Goal: Task Accomplishment & Management: Manage account settings

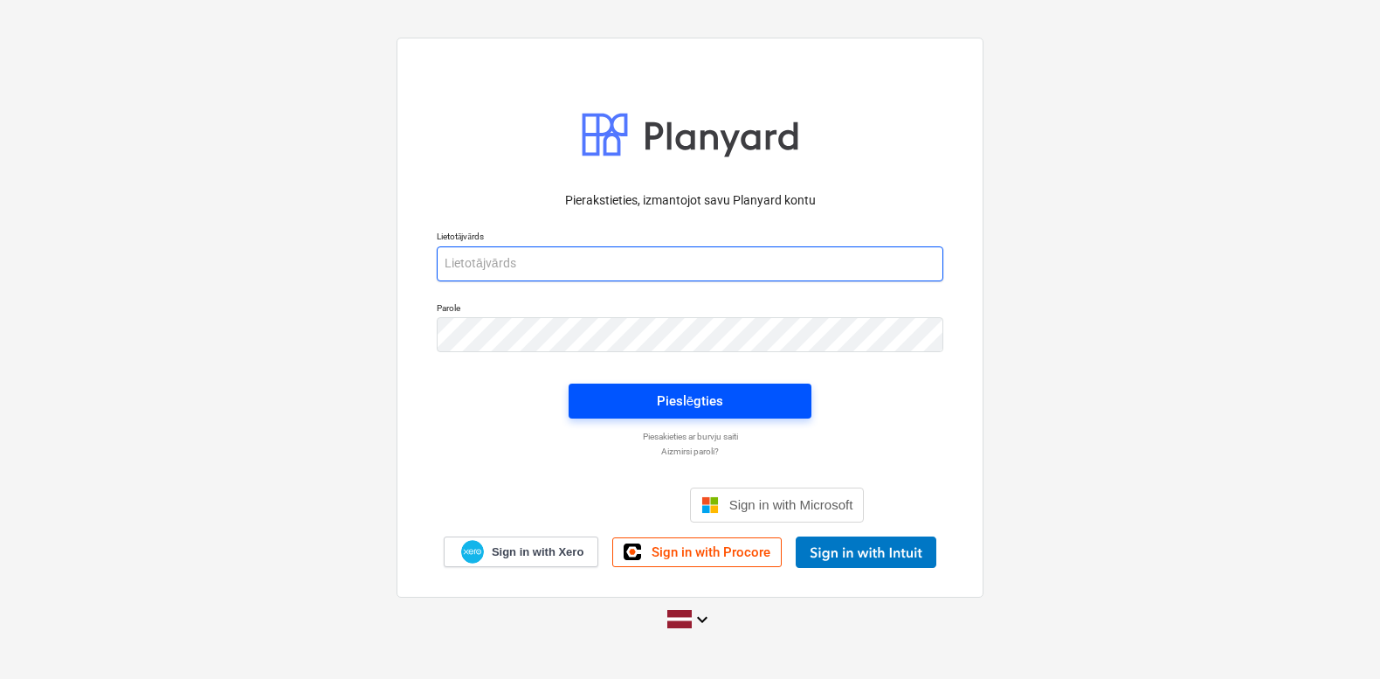
type input "[PERSON_NAME][EMAIL_ADDRESS][DOMAIN_NAME]"
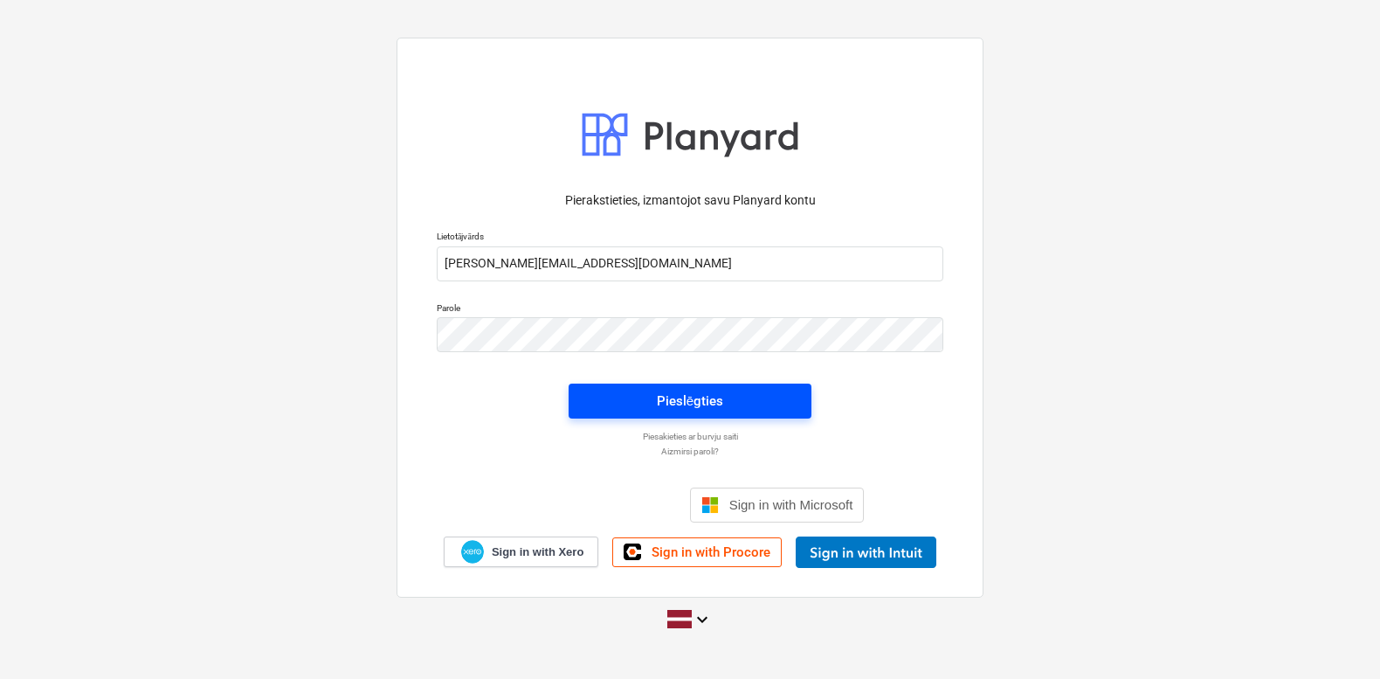
click at [663, 406] on div "Pieslēgties" at bounding box center [690, 401] width 66 height 23
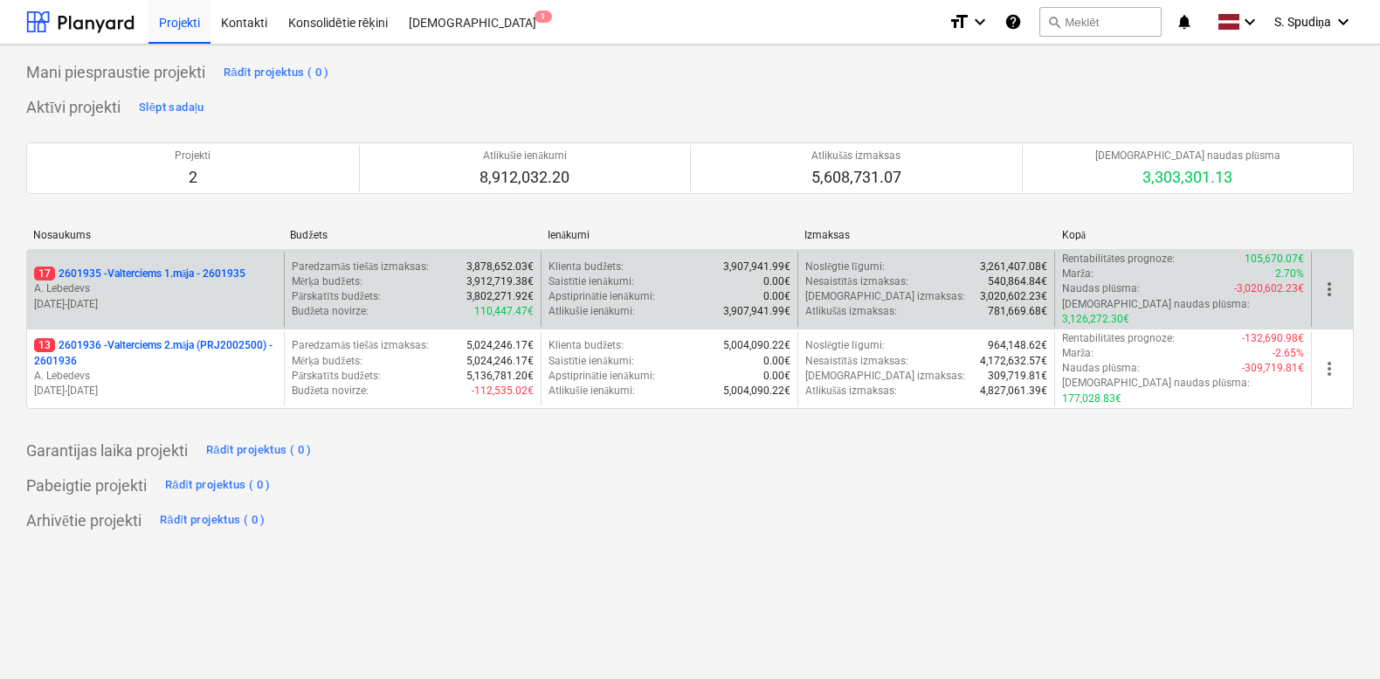
click at [216, 297] on p "[DATE] - [DATE]" at bounding box center [155, 304] width 243 height 15
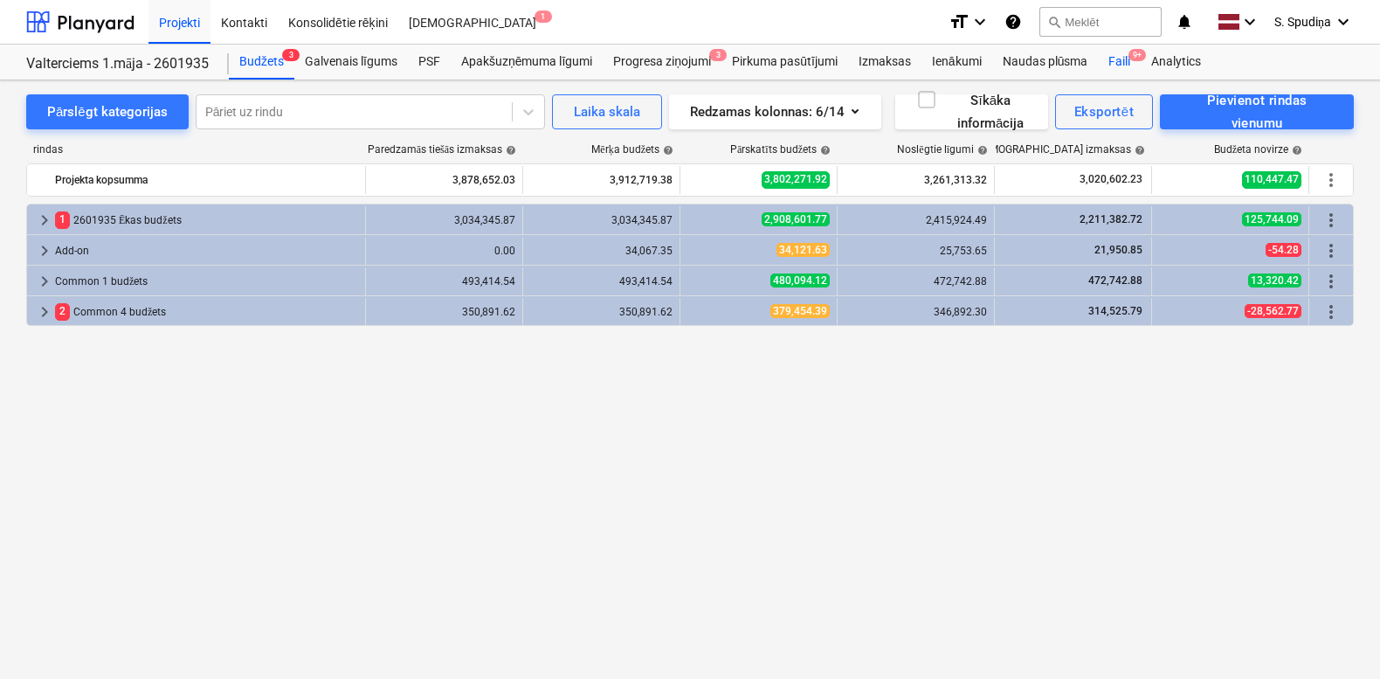
click at [1128, 62] on div "Faili 9+" at bounding box center [1119, 62] width 43 height 35
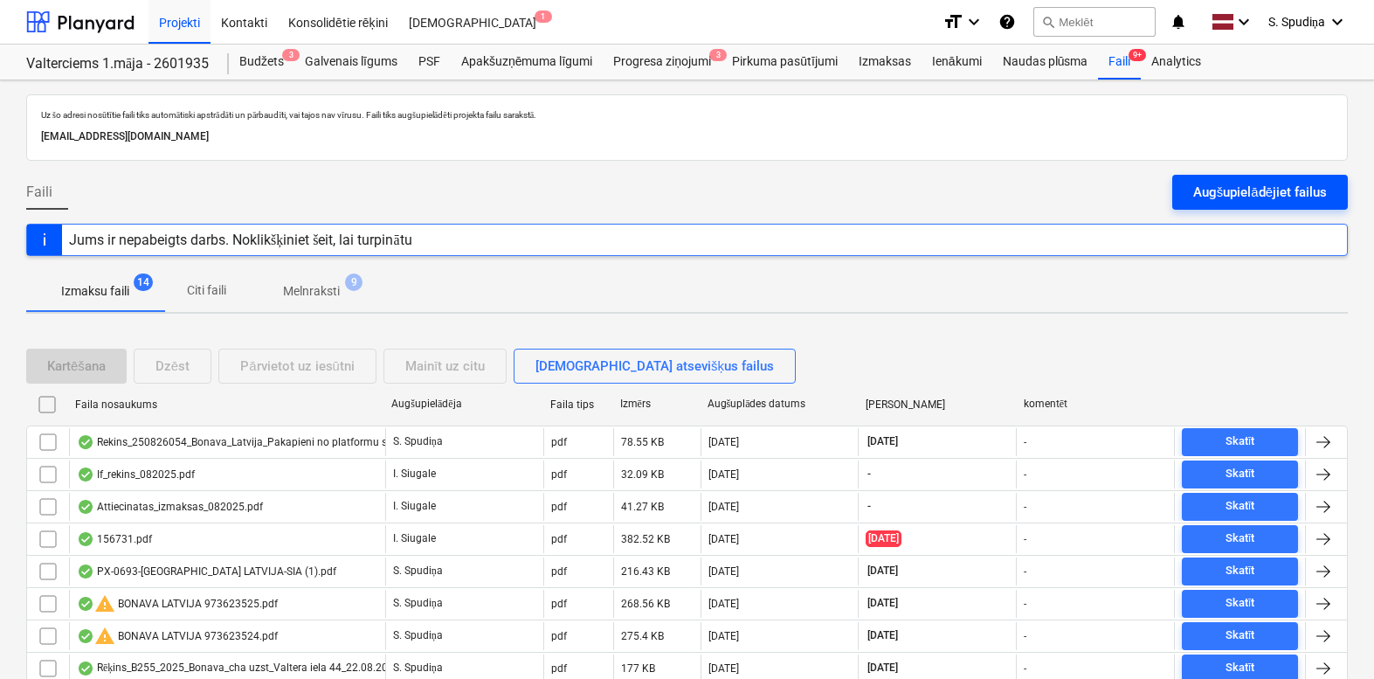
click at [1201, 194] on div "Augšupielādējiet failus" at bounding box center [1260, 192] width 134 height 23
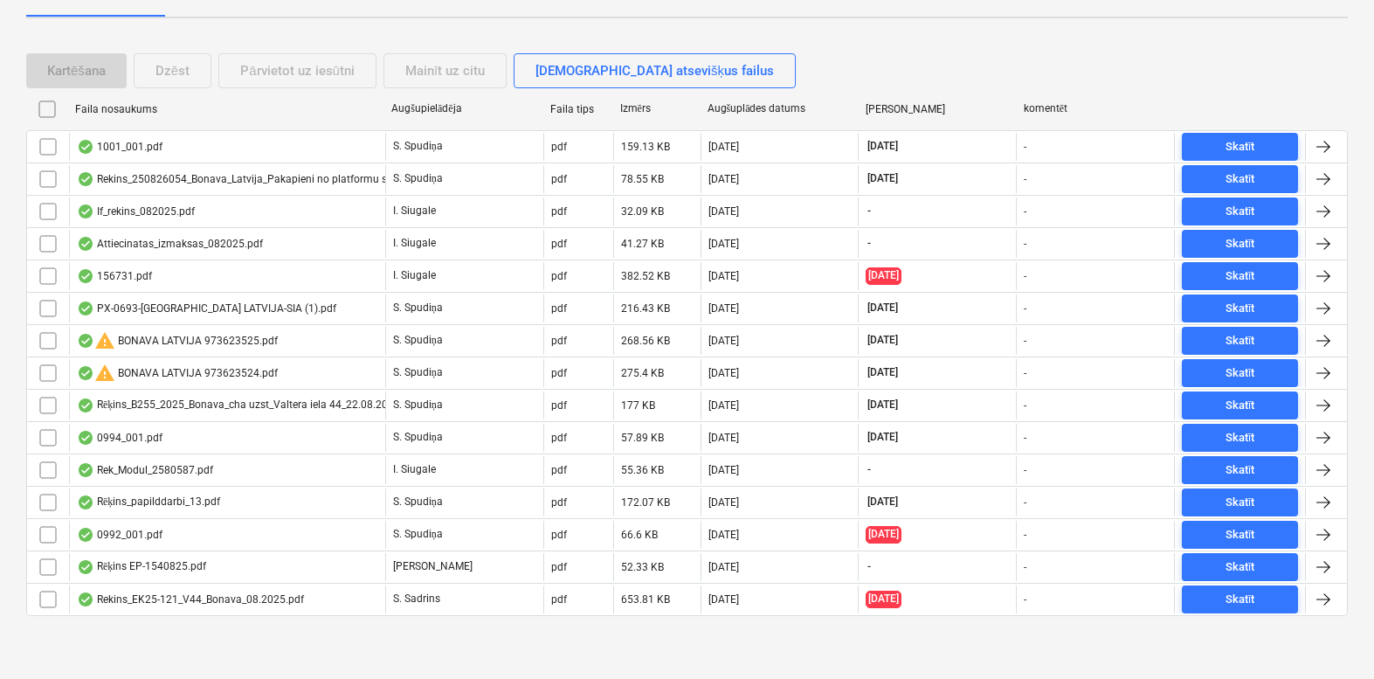
scroll to position [1, 0]
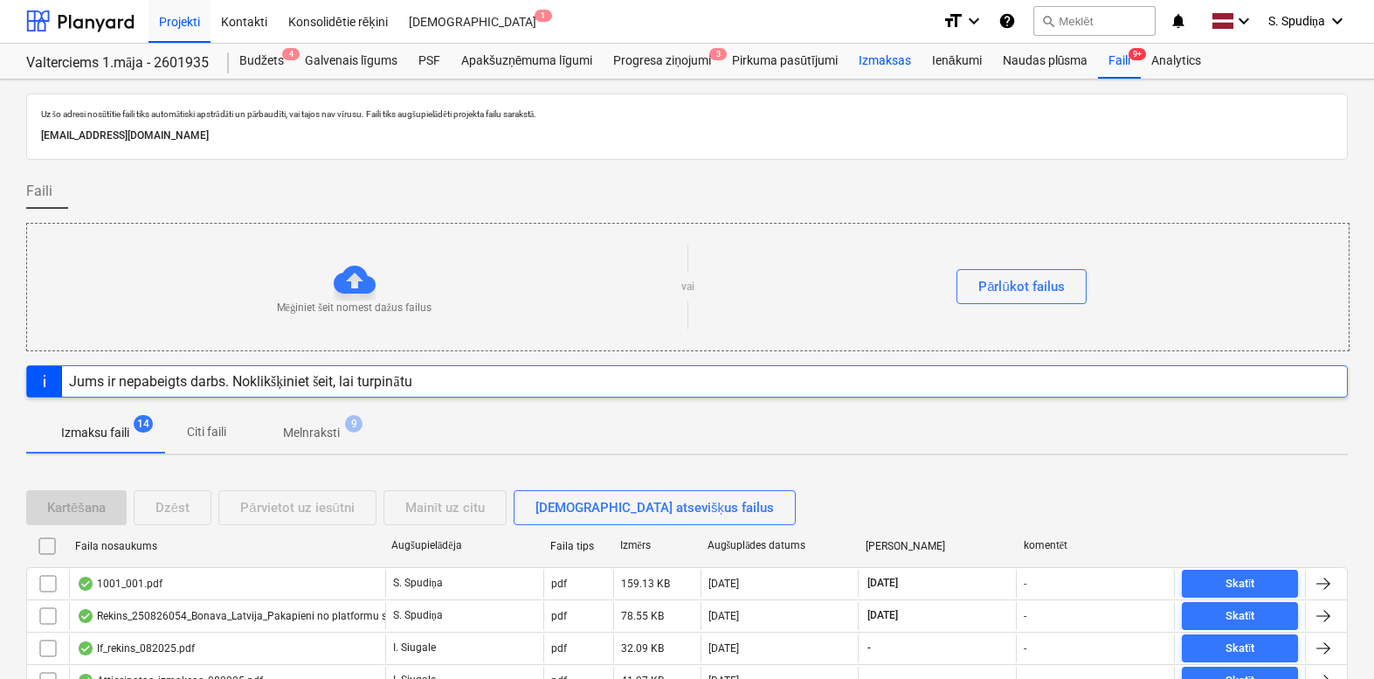
click at [876, 65] on div "Izmaksas" at bounding box center [884, 61] width 73 height 35
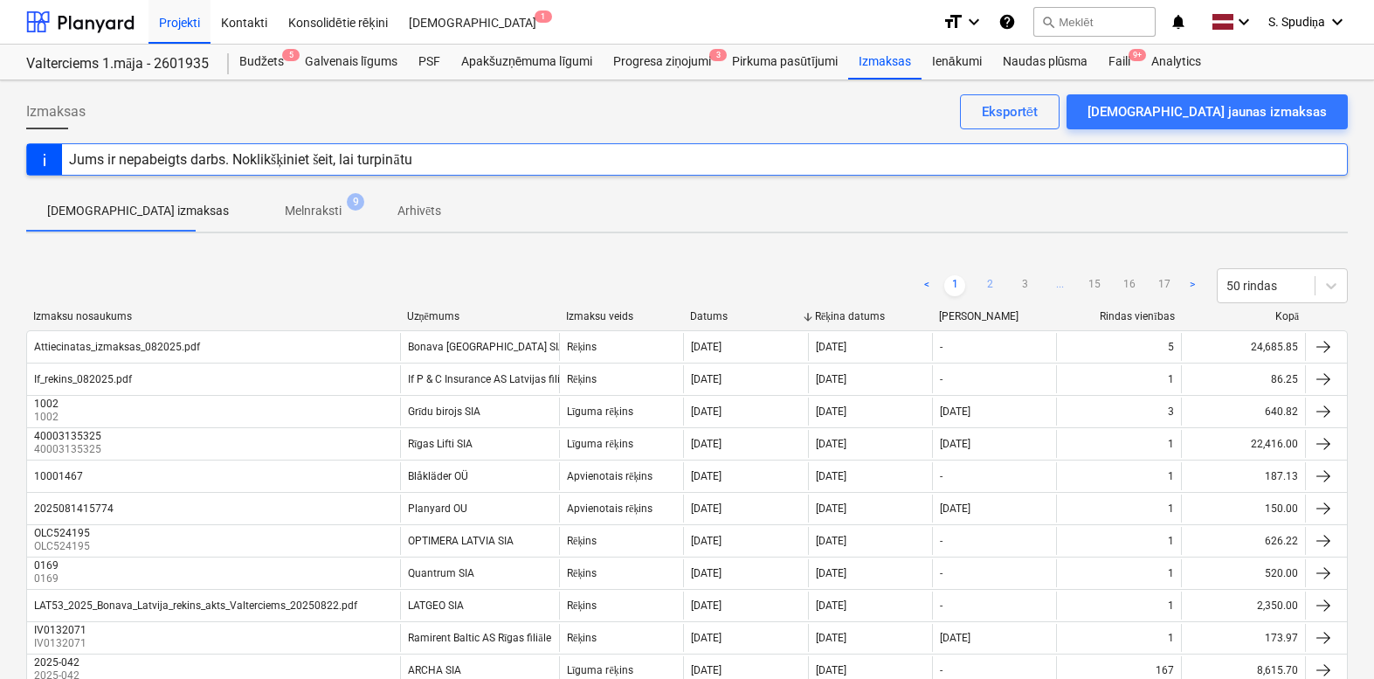
click at [984, 283] on link "2" at bounding box center [989, 285] width 21 height 21
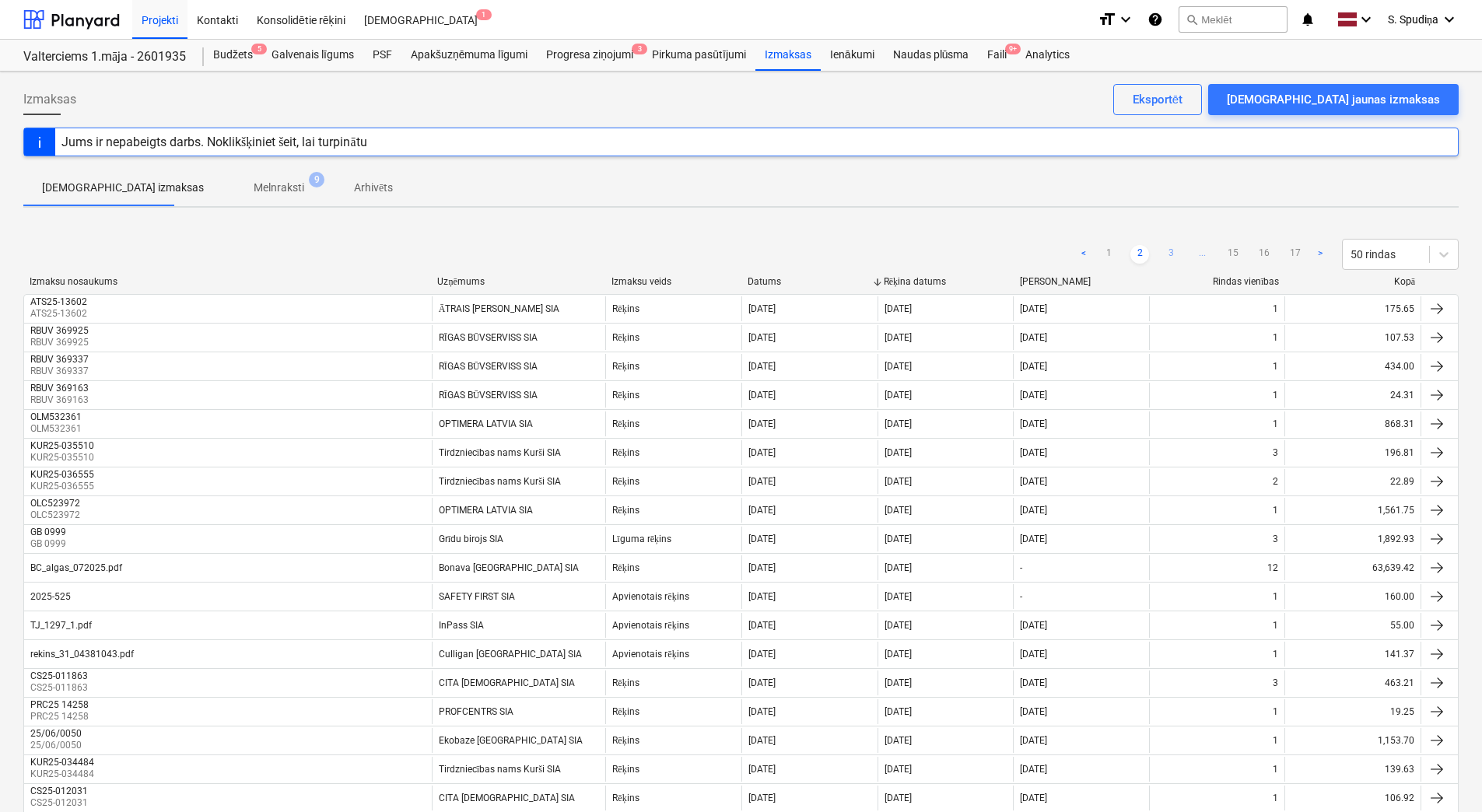
click at [1171, 254] on link "3" at bounding box center [1170, 254] width 19 height 19
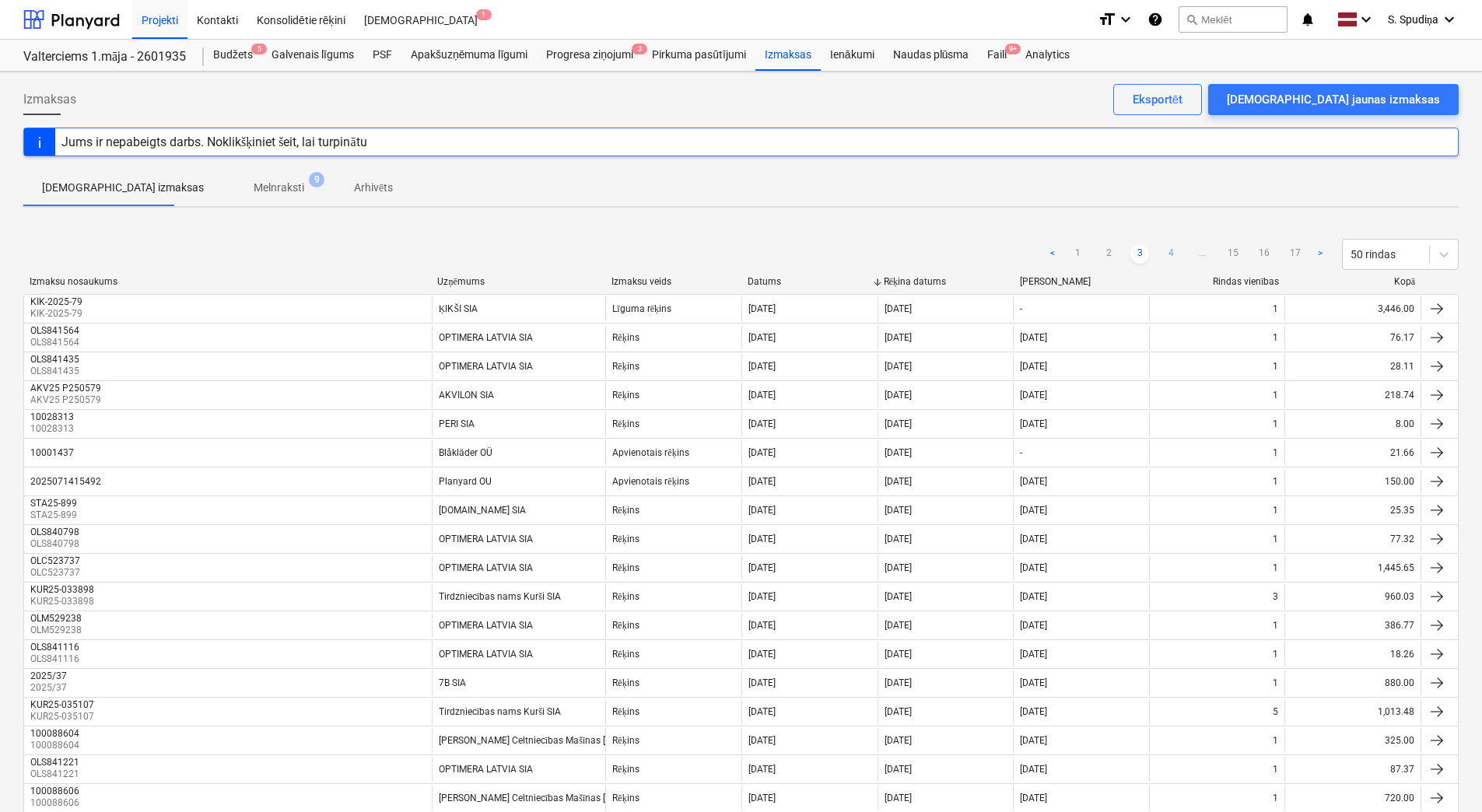
click at [1171, 250] on link "4" at bounding box center [1170, 254] width 19 height 19
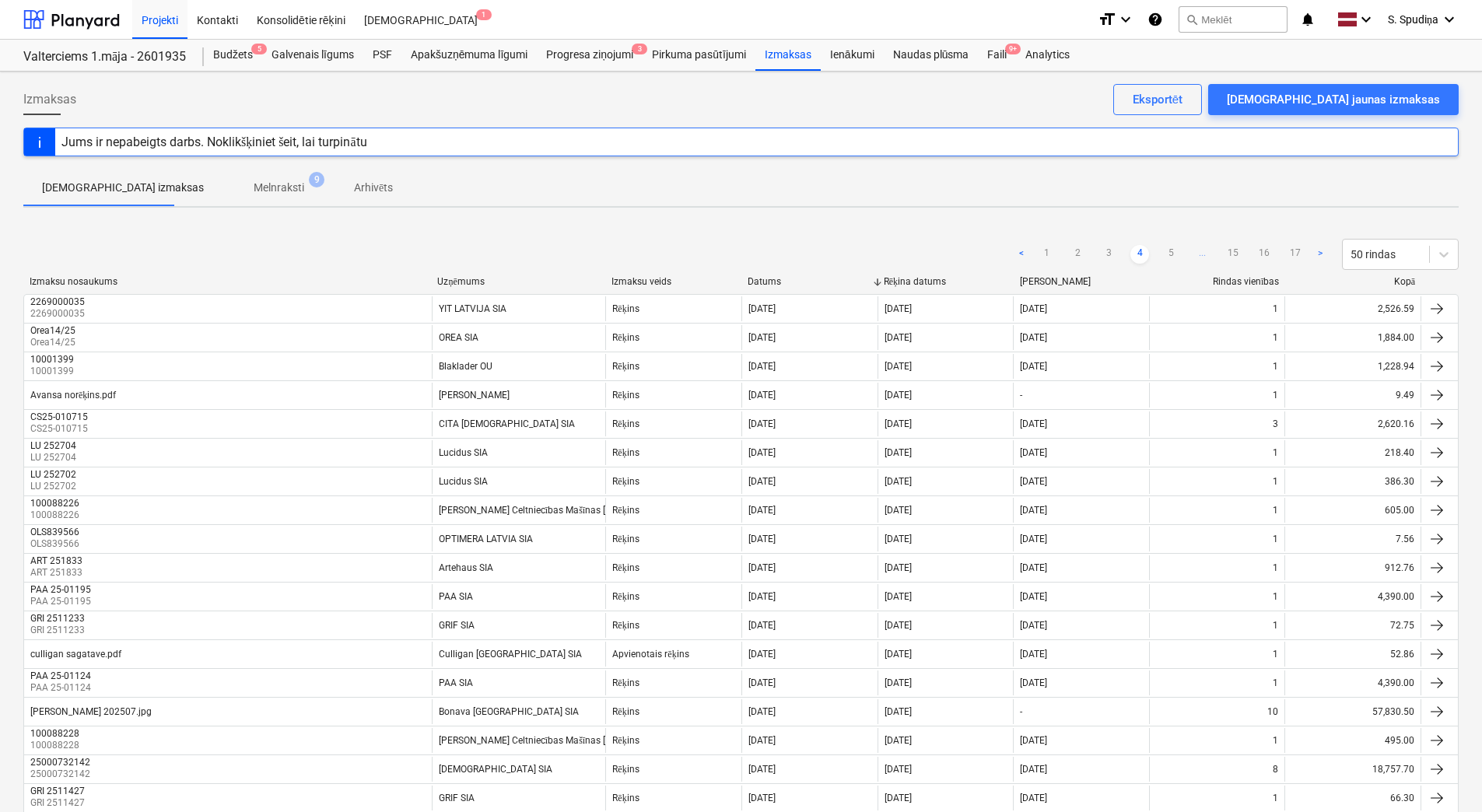
drag, startPoint x: 1169, startPoint y: 248, endPoint x: 1169, endPoint y: 236, distance: 12.0
click at [1169, 248] on link "5" at bounding box center [1170, 254] width 19 height 19
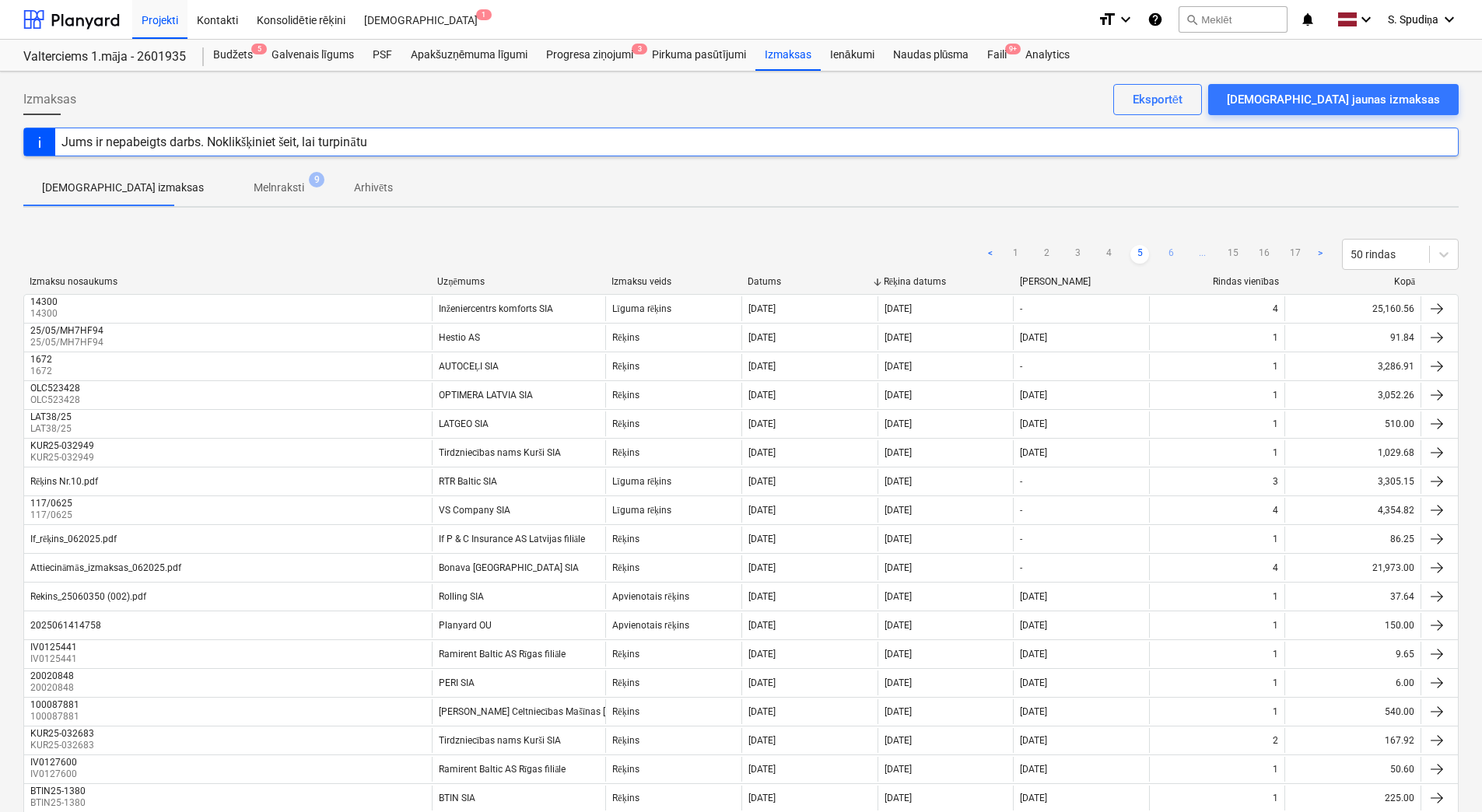
click at [1168, 257] on link "6" at bounding box center [1170, 254] width 19 height 19
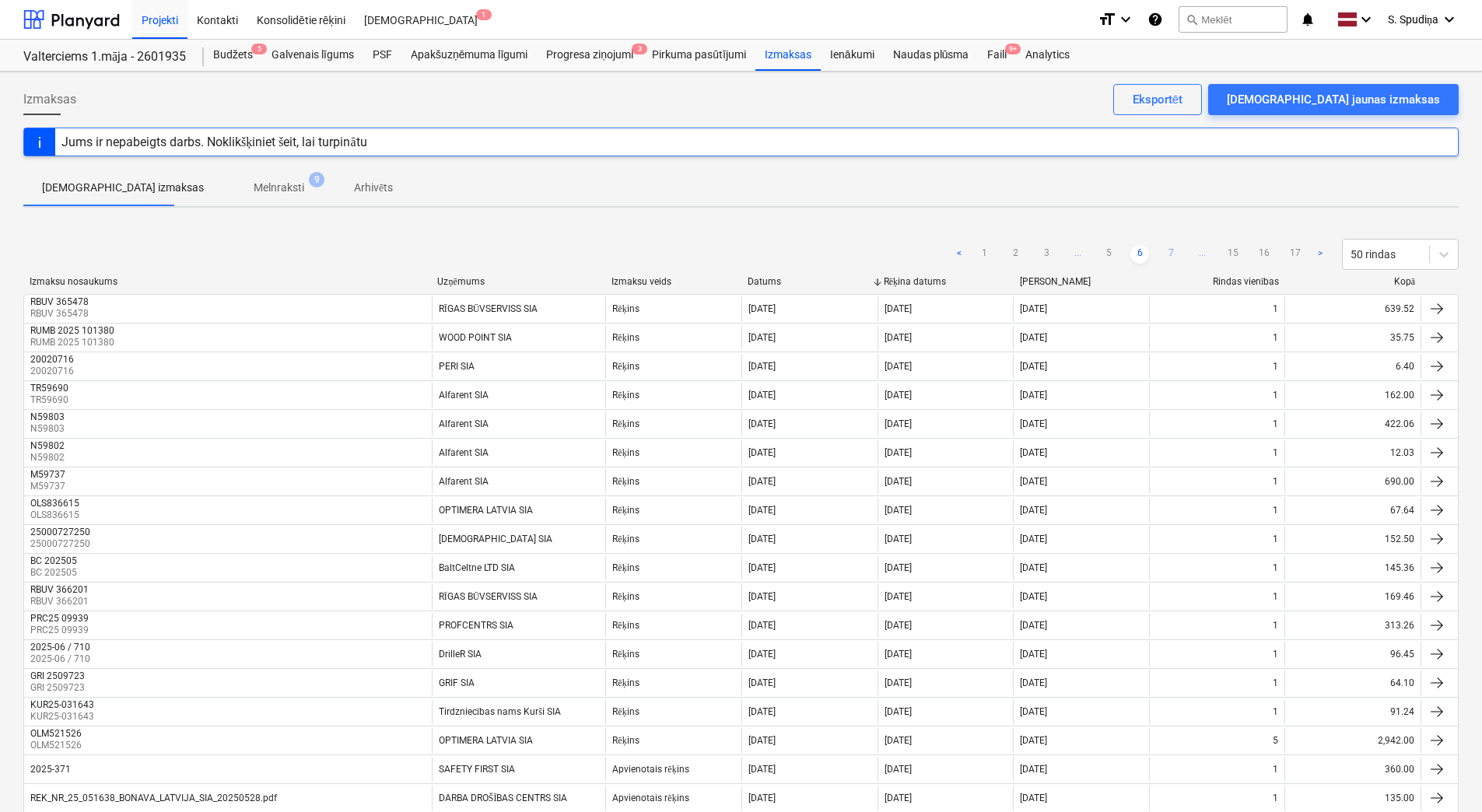
click at [1168, 248] on link "7" at bounding box center [1170, 254] width 19 height 19
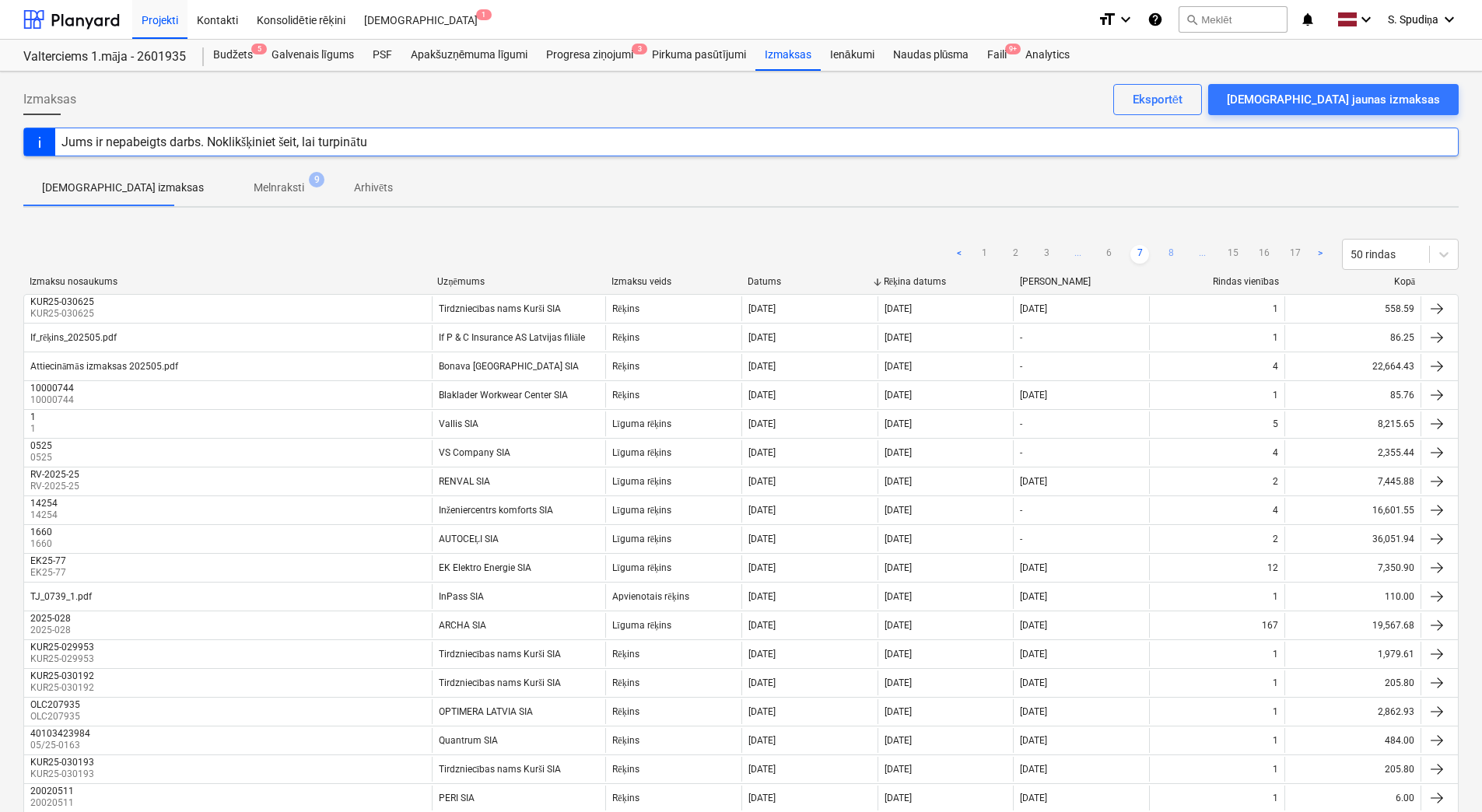
click at [1178, 251] on link "8" at bounding box center [1170, 254] width 19 height 19
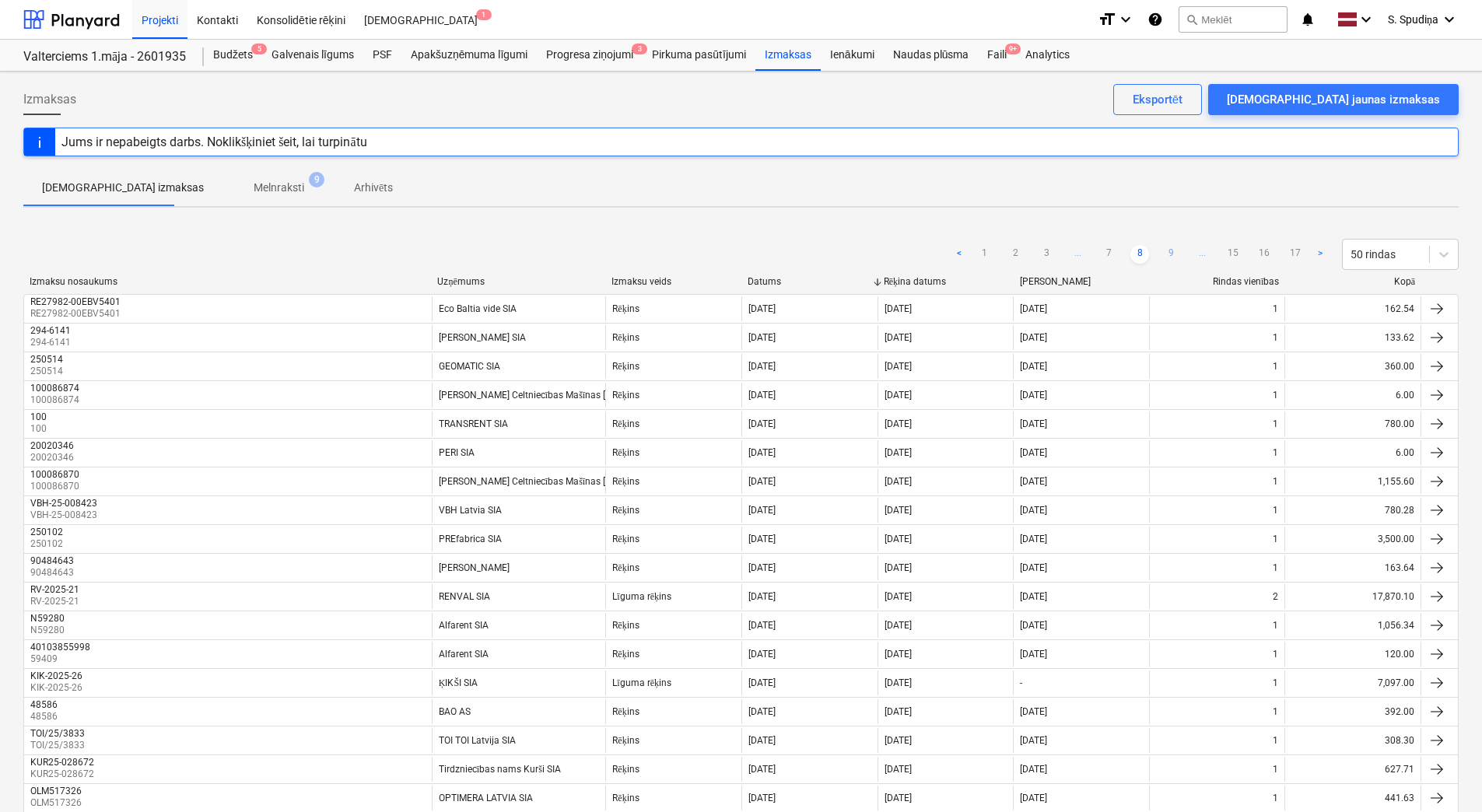
click at [1168, 255] on link "9" at bounding box center [1170, 254] width 19 height 19
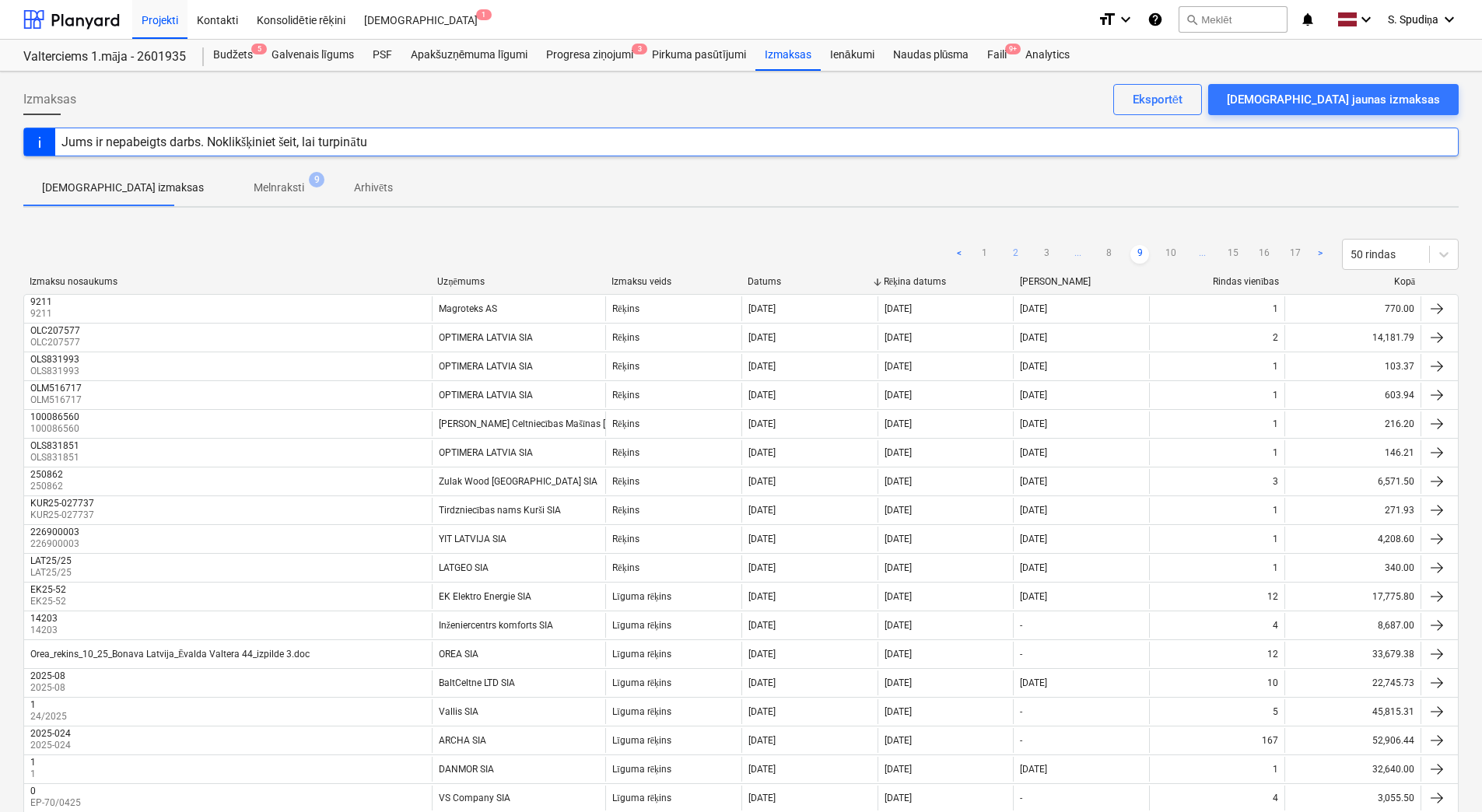
click at [1019, 252] on link "2" at bounding box center [1015, 254] width 19 height 19
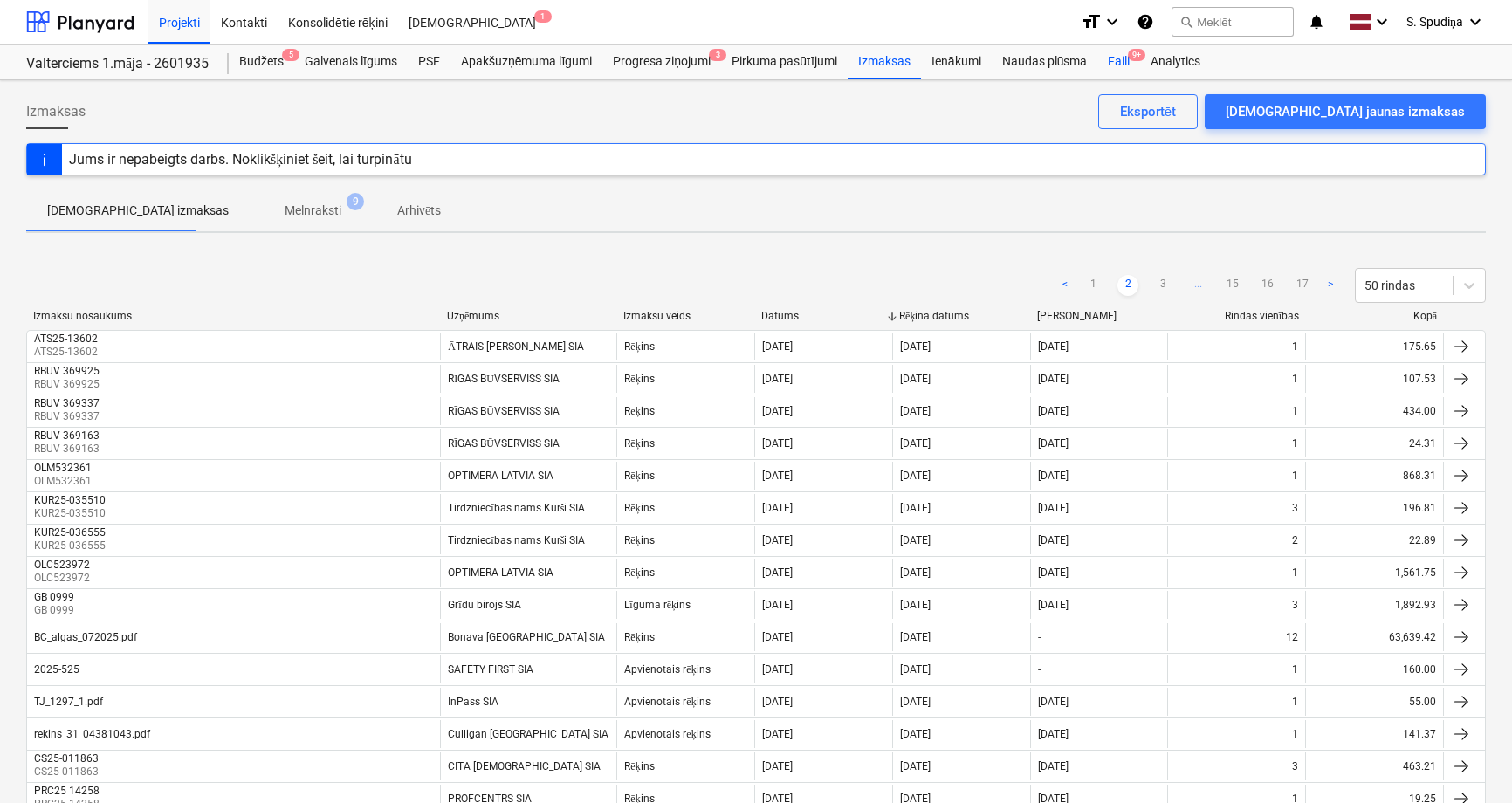
click at [1118, 55] on div "Faili 9+" at bounding box center [1118, 62] width 43 height 35
